Goal: Task Accomplishment & Management: Manage account settings

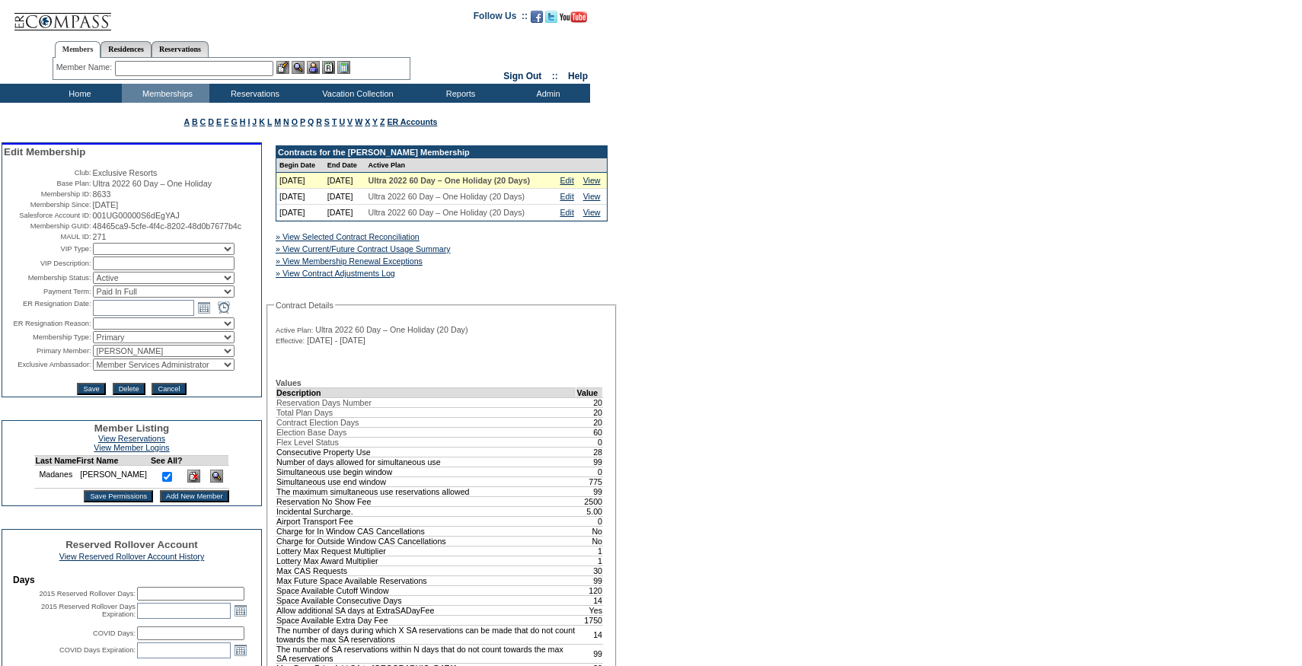
click at [200, 371] on select "IT Group Admin Alma Smith Peter Dawson Team Accounting (MSM) Stephanie Simons S…" at bounding box center [164, 365] width 142 height 12
click at [93, 371] on select "IT Group Admin Alma Smith Peter Dawson Team Accounting (MSM) Stephanie Simons S…" at bounding box center [164, 365] width 142 height 12
select select "58315"
click at [90, 395] on input "Save" at bounding box center [91, 389] width 28 height 12
